Goal: Find specific page/section: Find specific page/section

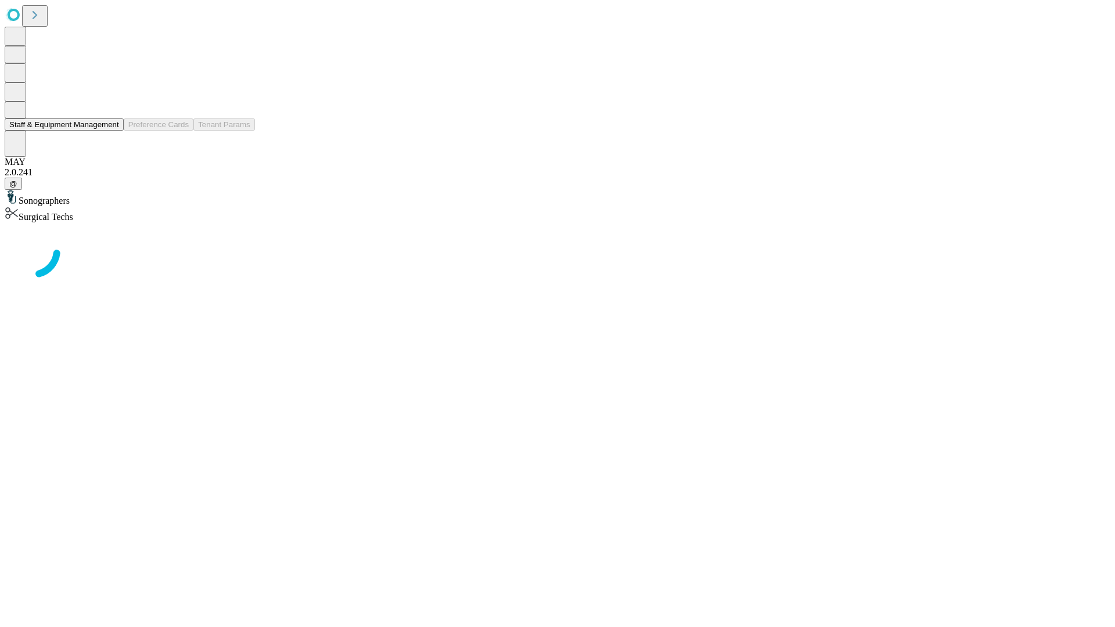
click at [111, 131] on button "Staff & Equipment Management" at bounding box center [64, 124] width 119 height 12
